Goal: Find specific page/section: Find specific page/section

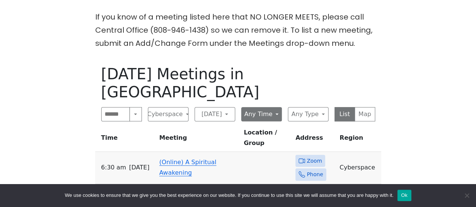
scroll to position [188, 0]
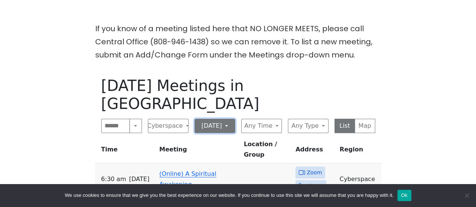
click at [202, 119] on button "[DATE]" at bounding box center [215, 126] width 41 height 14
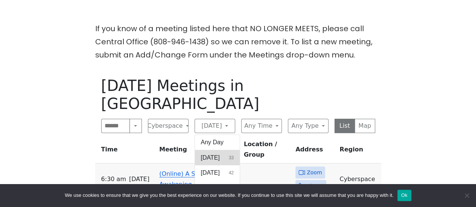
click at [209, 154] on span "[DATE]" at bounding box center [210, 158] width 19 height 9
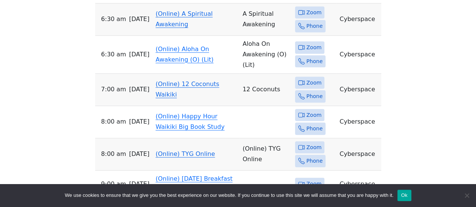
scroll to position [188, 0]
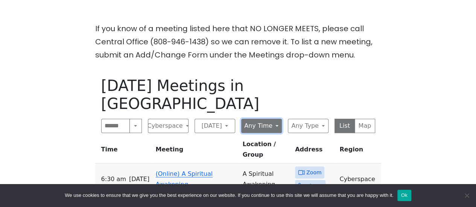
click at [265, 119] on button "Any Time" at bounding box center [261, 126] width 41 height 14
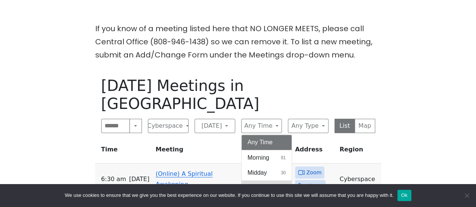
click at [267, 181] on button "Evening 145" at bounding box center [267, 188] width 50 height 15
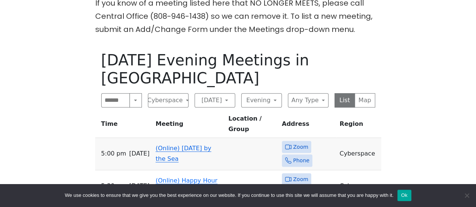
scroll to position [226, 0]
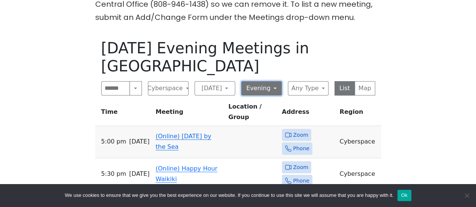
click at [244, 81] on button "Evening" at bounding box center [261, 88] width 41 height 14
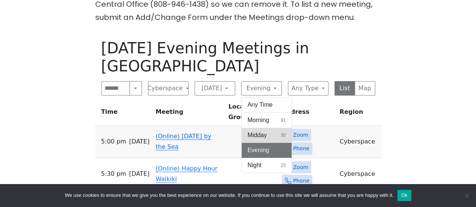
click at [257, 131] on span "Midday" at bounding box center [258, 135] width 20 height 9
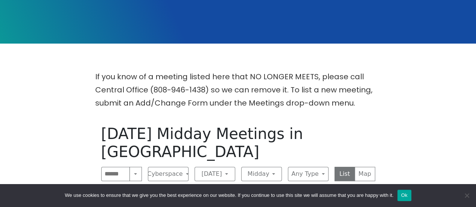
scroll to position [38, 0]
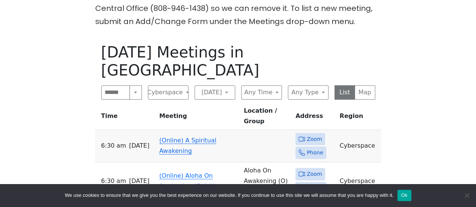
scroll to position [226, 0]
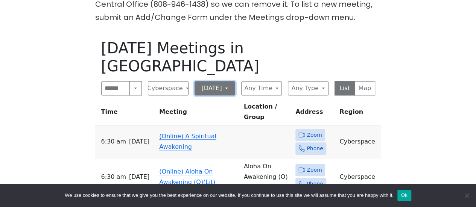
click at [200, 81] on button "[DATE]" at bounding box center [215, 88] width 41 height 14
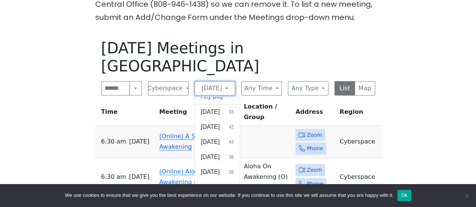
scroll to position [0, 0]
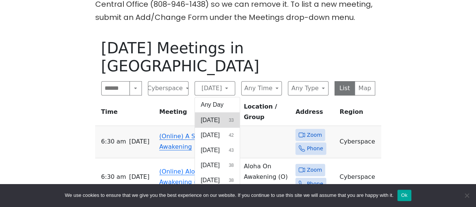
click at [228, 113] on button "[DATE] 33" at bounding box center [217, 120] width 45 height 15
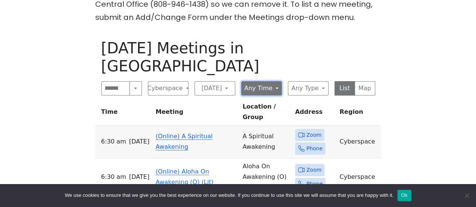
click at [265, 81] on button "Any Time" at bounding box center [261, 88] width 41 height 14
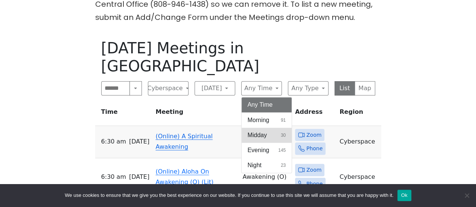
click at [273, 128] on button "Midday 30" at bounding box center [267, 135] width 50 height 15
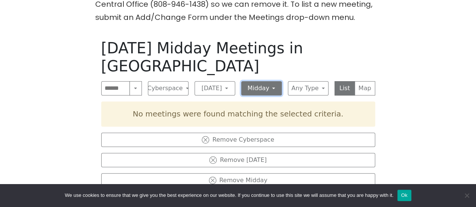
click at [261, 81] on button "Midday" at bounding box center [261, 88] width 41 height 14
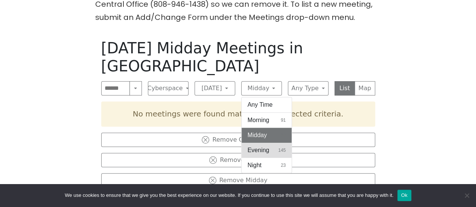
click at [265, 146] on span "Evening" at bounding box center [259, 150] width 22 height 9
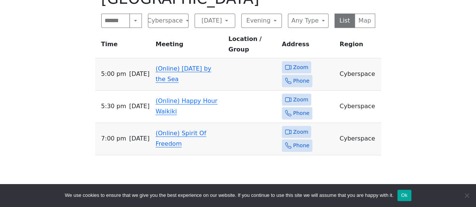
scroll to position [301, 0]
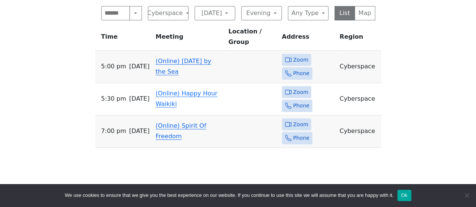
click at [172, 58] on link "(Online) [DATE] by the Sea" at bounding box center [183, 67] width 56 height 18
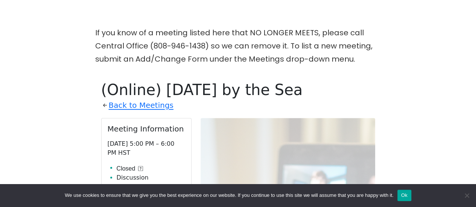
scroll to position [183, 0]
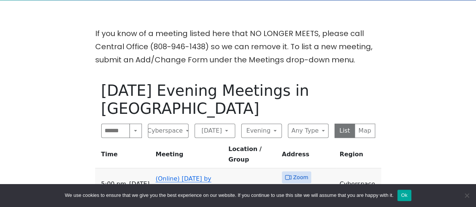
scroll to position [301, 0]
